Goal: Task Accomplishment & Management: Manage account settings

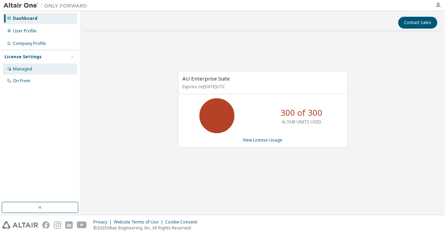
click at [27, 66] on div "Managed" at bounding box center [22, 69] width 19 height 6
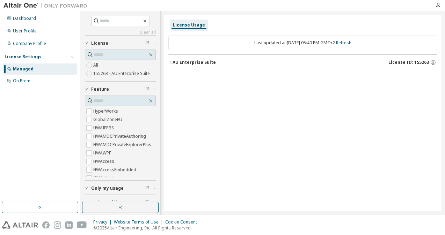
click at [187, 64] on div "AU Enterprise Suite" at bounding box center [193, 63] width 43 height 6
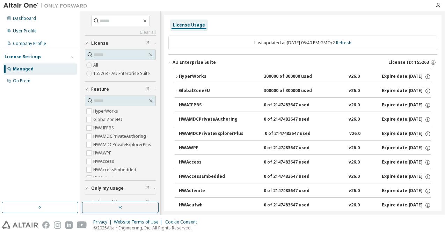
click at [203, 78] on div "HyperWorks" at bounding box center [210, 77] width 63 height 6
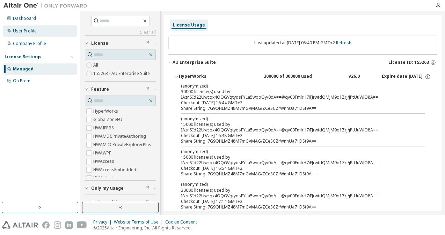
click at [41, 27] on div "User Profile" at bounding box center [40, 30] width 74 height 11
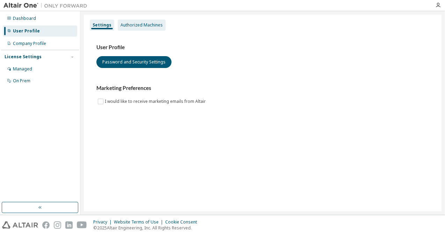
click at [139, 27] on div "Authorized Machines" at bounding box center [141, 25] width 42 height 6
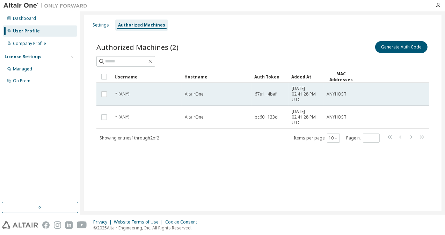
click at [228, 96] on div "AltairOne" at bounding box center [217, 94] width 64 height 6
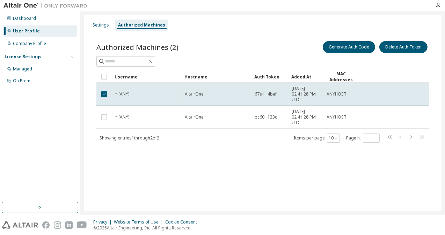
click at [434, 3] on div at bounding box center [438, 5] width 14 height 6
click at [437, 4] on icon "button" at bounding box center [438, 5] width 6 height 6
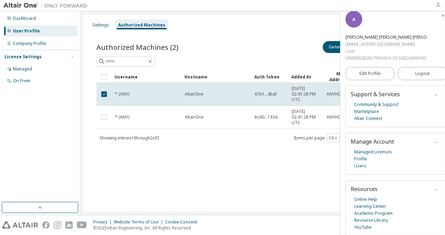
scroll to position [7, 0]
click at [361, 166] on link "Users" at bounding box center [360, 165] width 12 height 7
click at [273, 40] on div "Generate Auth Code Delete Auth Token" at bounding box center [346, 47] width 166 height 15
click at [441, 17] on icon "button" at bounding box center [443, 15] width 4 height 6
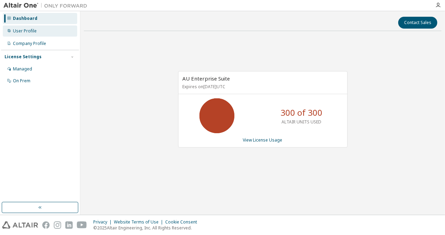
click at [29, 30] on div "User Profile" at bounding box center [25, 31] width 24 height 6
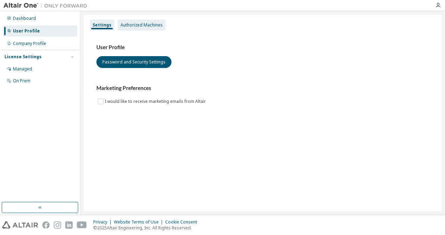
click at [130, 27] on div "Authorized Machines" at bounding box center [141, 25] width 42 height 6
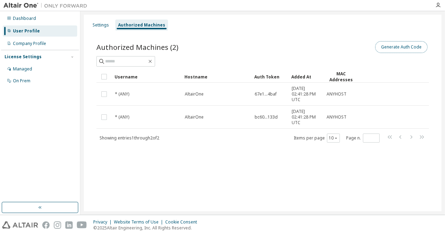
click at [387, 50] on button "Generate Auth Code" at bounding box center [401, 47] width 52 height 12
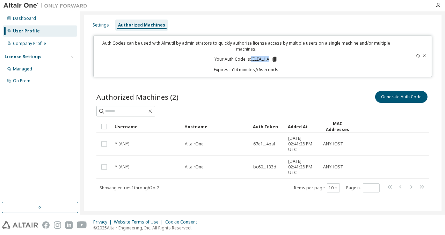
drag, startPoint x: 249, startPoint y: 59, endPoint x: 268, endPoint y: 58, distance: 18.9
click at [268, 58] on p "Your Auth Code is: IELEALHA" at bounding box center [245, 59] width 63 height 6
drag, startPoint x: 264, startPoint y: 58, endPoint x: 284, endPoint y: 56, distance: 19.8
click at [284, 56] on div "Auth Codes can be used with Almutil by administrators to quickly authorize lice…" at bounding box center [246, 56] width 297 height 32
click at [274, 59] on icon at bounding box center [275, 59] width 4 height 5
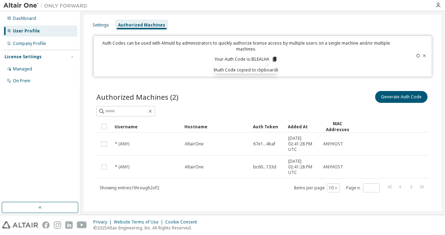
click at [416, 57] on icon at bounding box center [418, 56] width 4 height 4
click at [416, 57] on icon at bounding box center [417, 56] width 3 height 4
drag, startPoint x: 214, startPoint y: 30, endPoint x: 214, endPoint y: 27, distance: 3.5
click at [214, 29] on div "Settings Authorized Machines" at bounding box center [262, 25] width 349 height 13
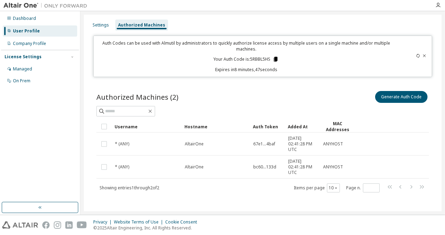
click at [273, 60] on icon at bounding box center [275, 59] width 6 height 6
click at [249, 30] on div "Settings Authorized Machines" at bounding box center [262, 25] width 349 height 13
click at [416, 54] on icon at bounding box center [418, 56] width 4 height 4
click at [274, 60] on icon at bounding box center [276, 59] width 4 height 5
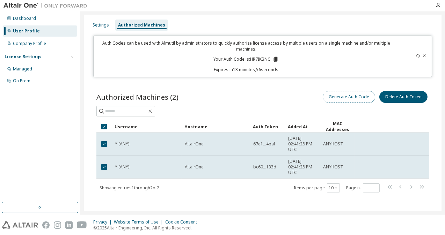
click at [350, 96] on button "Generate Auth Code" at bounding box center [349, 97] width 52 height 12
click at [330, 96] on button "Generate Auth Code" at bounding box center [349, 97] width 52 height 12
click at [422, 55] on icon at bounding box center [424, 56] width 4 height 4
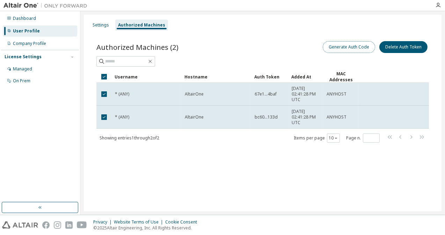
click at [342, 46] on button "Generate Auth Code" at bounding box center [349, 47] width 52 height 12
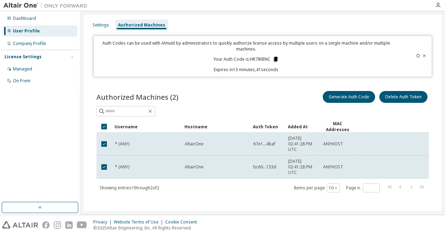
click at [274, 59] on icon at bounding box center [276, 59] width 4 height 5
click at [273, 59] on icon at bounding box center [275, 59] width 6 height 6
click at [323, 58] on div "Auth Codes can be used with Almutil by administrators to quickly authorize lice…" at bounding box center [246, 56] width 297 height 32
click at [335, 97] on button "Generate Auth Code" at bounding box center [349, 97] width 52 height 12
click at [423, 56] on icon at bounding box center [424, 55] width 3 height 2
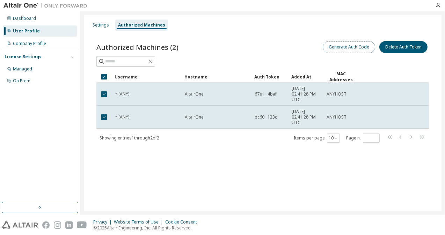
click at [346, 49] on button "Generate Auth Code" at bounding box center [349, 47] width 52 height 12
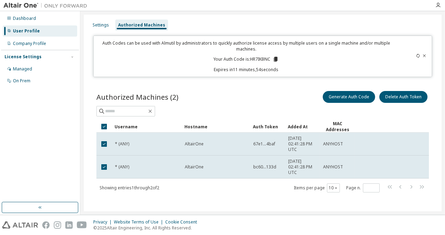
click at [416, 56] on icon at bounding box center [418, 56] width 4 height 4
click at [275, 57] on icon at bounding box center [277, 59] width 4 height 5
click at [224, 0] on div at bounding box center [261, 5] width 340 height 11
click at [416, 55] on icon at bounding box center [418, 56] width 4 height 4
click at [276, 59] on icon at bounding box center [277, 59] width 4 height 5
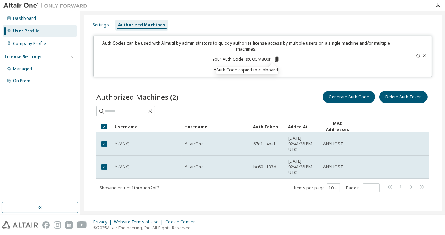
drag, startPoint x: 298, startPoint y: 37, endPoint x: 294, endPoint y: 34, distance: 5.2
